Goal: Information Seeking & Learning: Learn about a topic

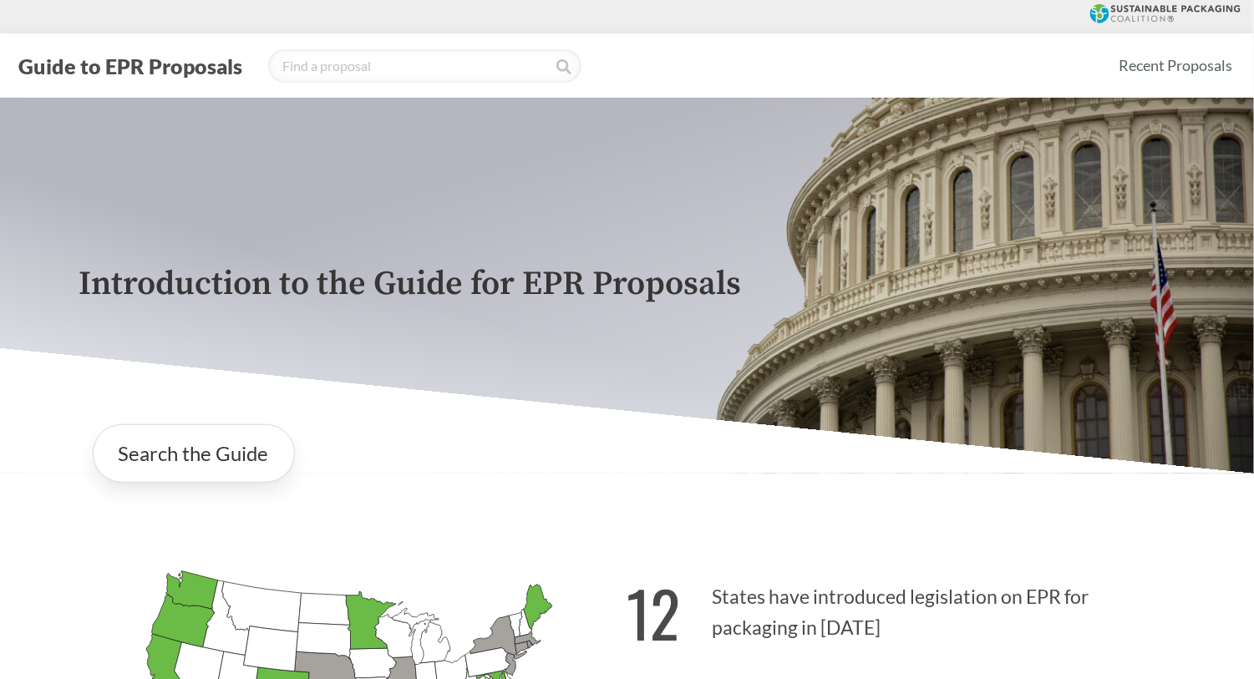
scroll to position [167, 0]
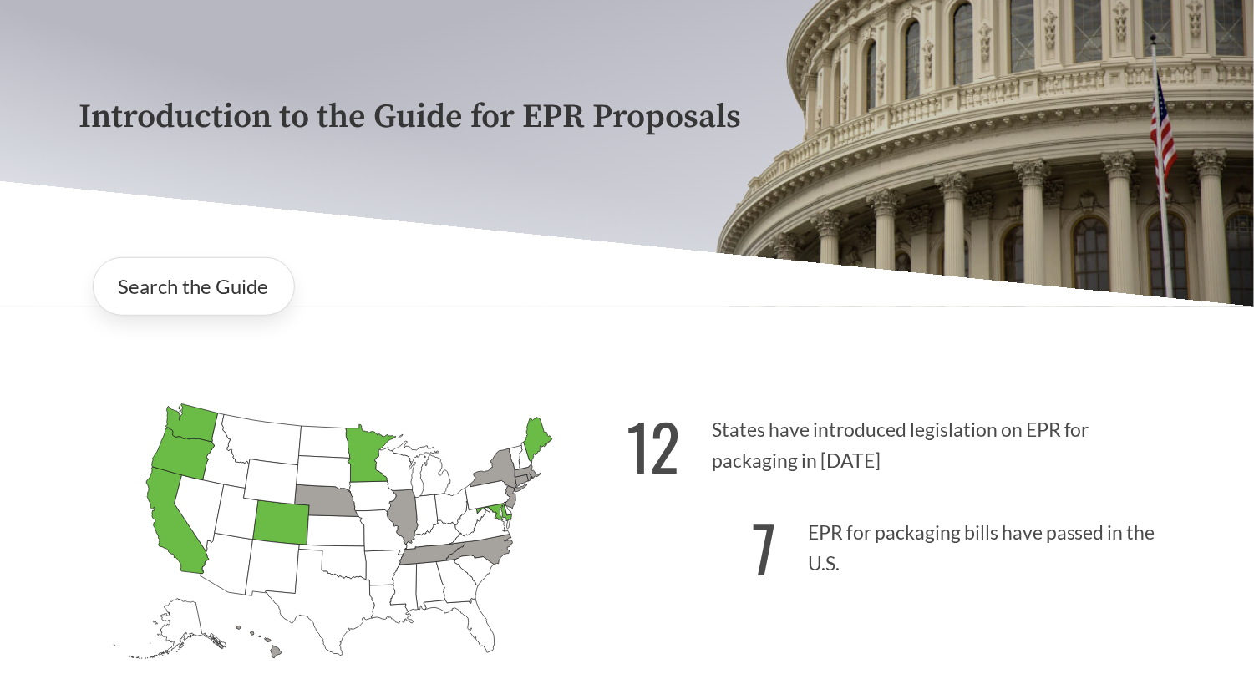
click at [373, 447] on icon "[US_STATE] Passed: 1" at bounding box center [370, 454] width 50 height 58
click at [202, 295] on link "Search the Guide" at bounding box center [194, 286] width 202 height 58
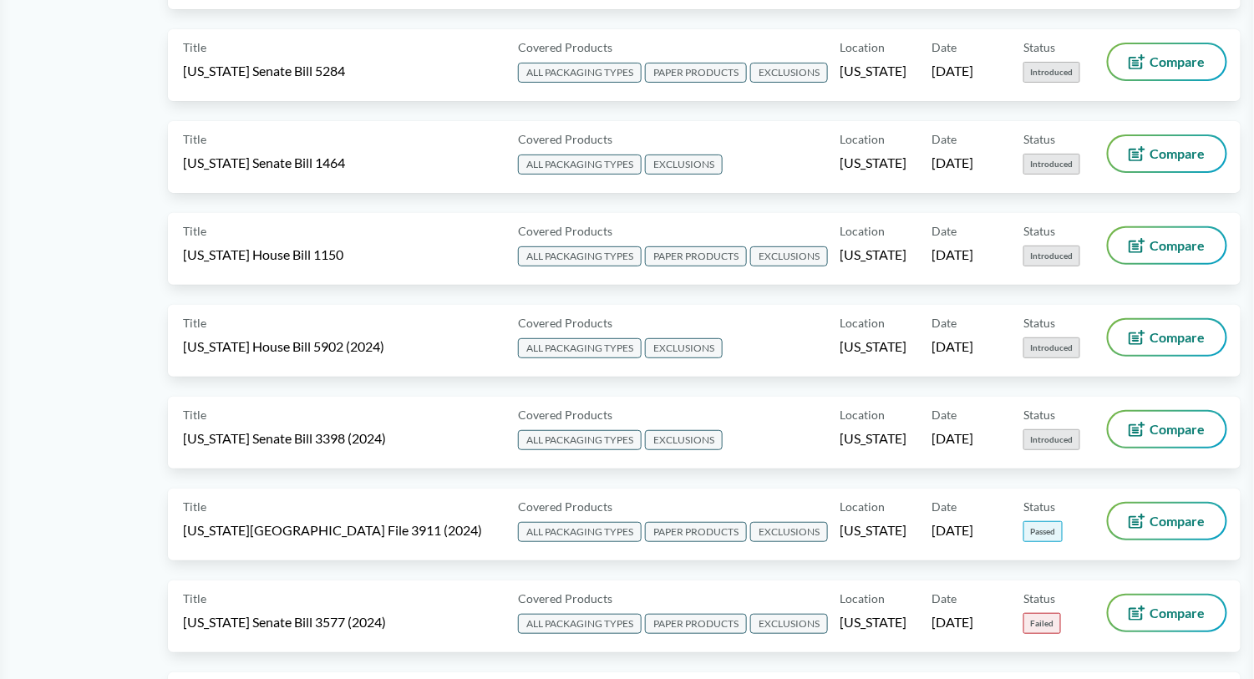
scroll to position [2255, 0]
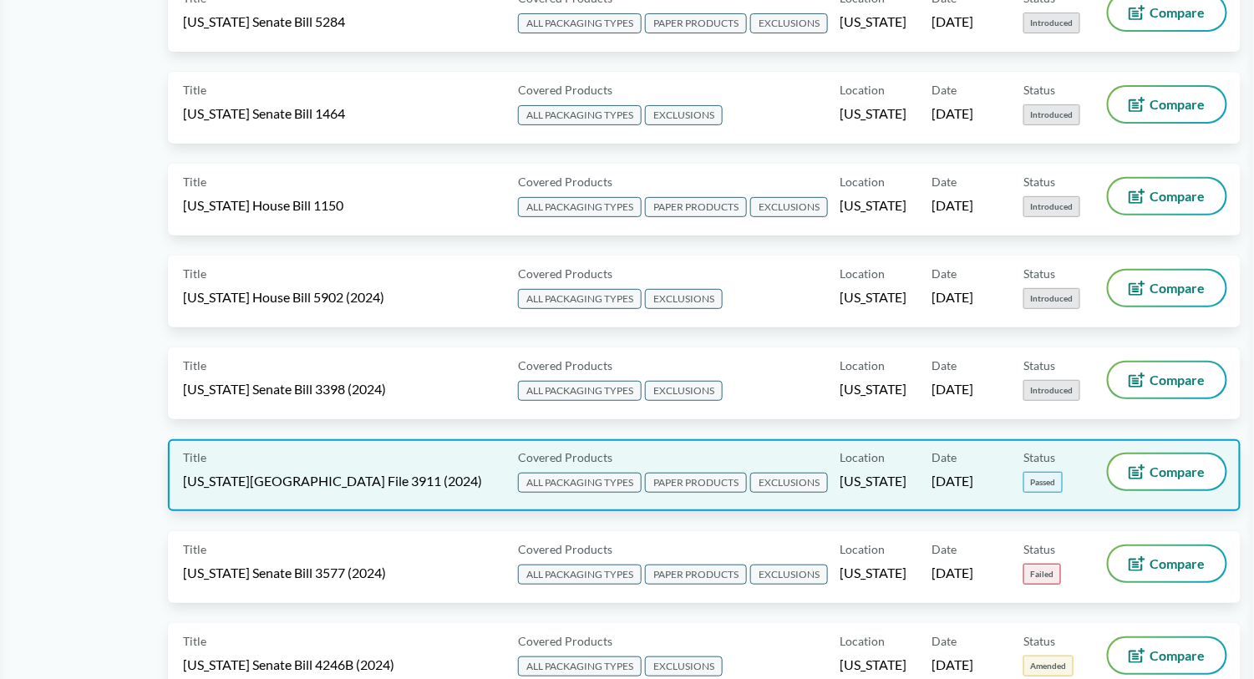
click at [320, 472] on span "[US_STATE][GEOGRAPHIC_DATA] File 3911 (2024)" at bounding box center [332, 481] width 299 height 18
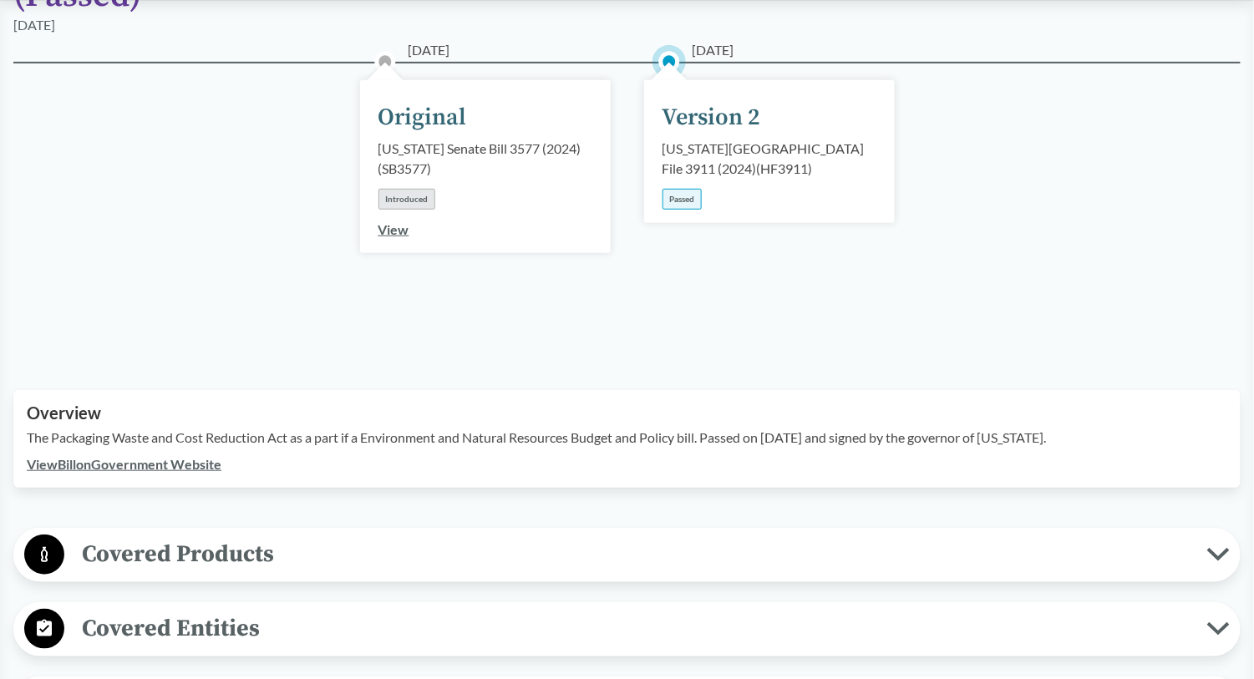
scroll to position [251, 0]
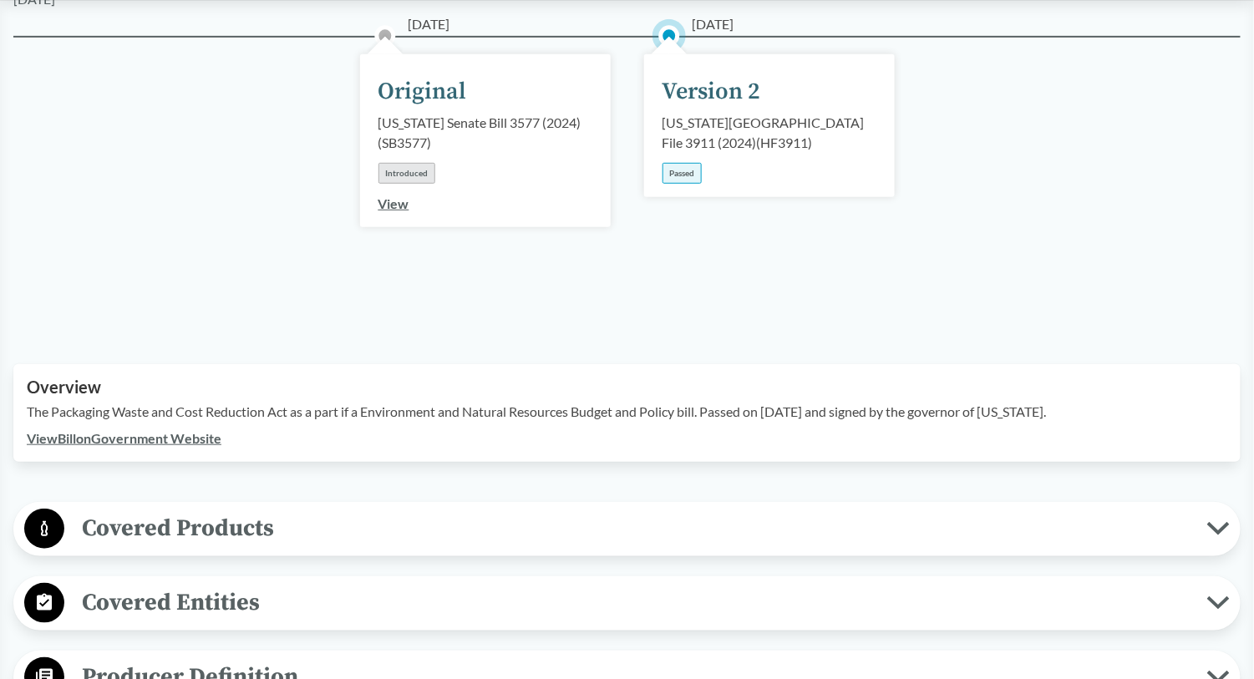
click at [164, 430] on link "View Bill on Government Website" at bounding box center [124, 438] width 195 height 16
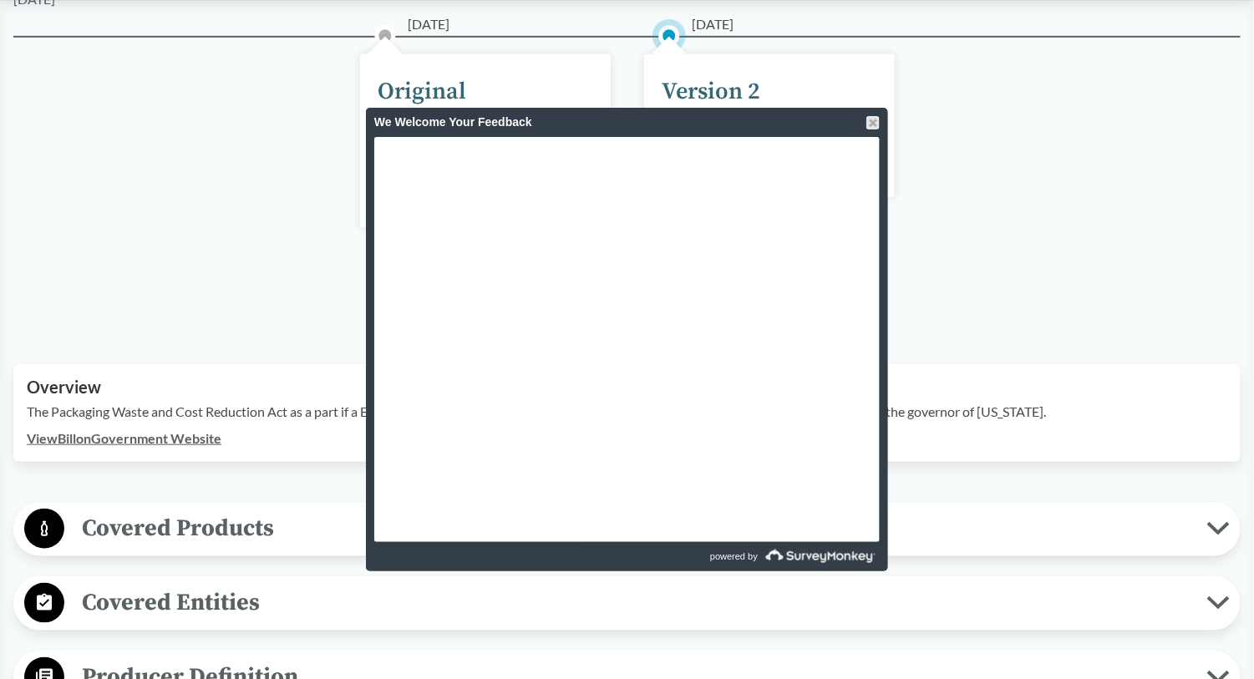
click at [70, 509] on span "Covered Products" at bounding box center [635, 528] width 1143 height 38
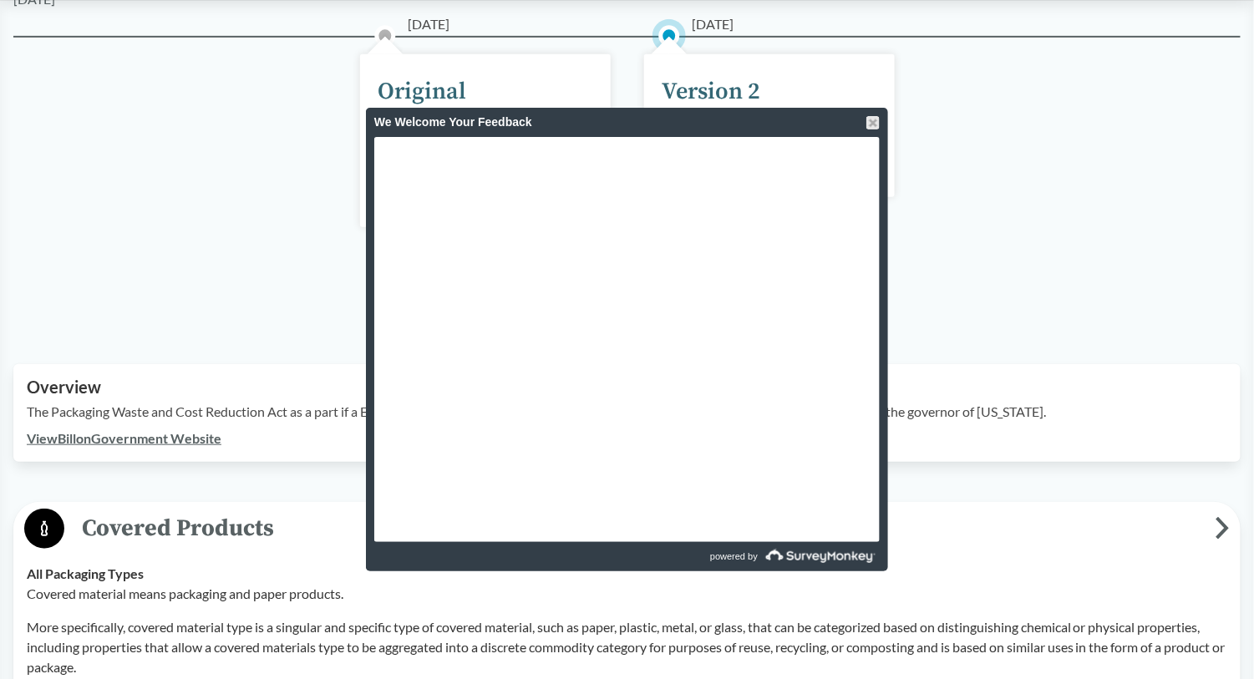
click at [120, 430] on link "View Bill on Government Website" at bounding box center [124, 438] width 195 height 16
drag, startPoint x: 866, startPoint y: 118, endPoint x: 882, endPoint y: 96, distance: 26.9
click at [867, 117] on div at bounding box center [872, 122] width 13 height 13
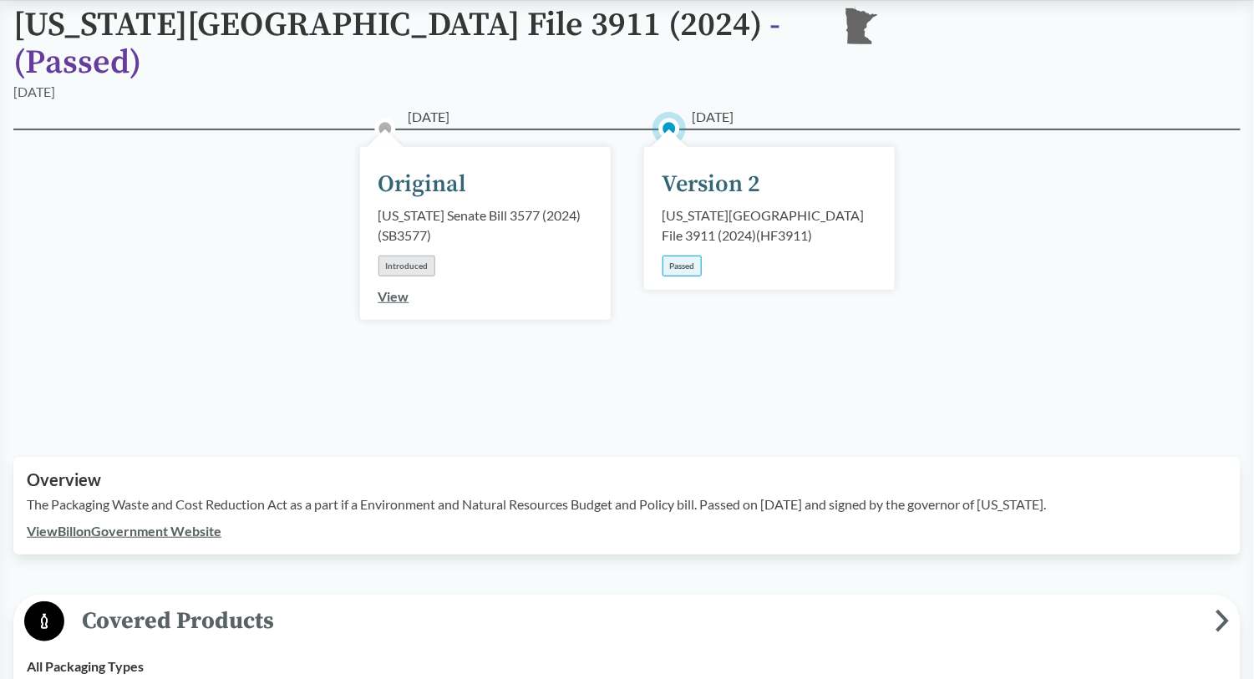
scroll to position [0, 0]
